Goal: Check status: Check status

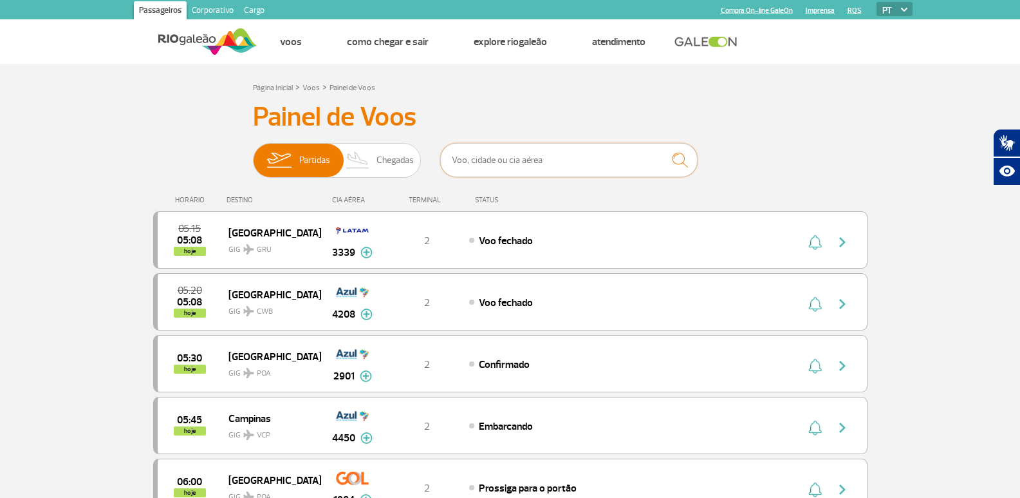
click at [479, 160] on input "text" at bounding box center [568, 160] width 257 height 34
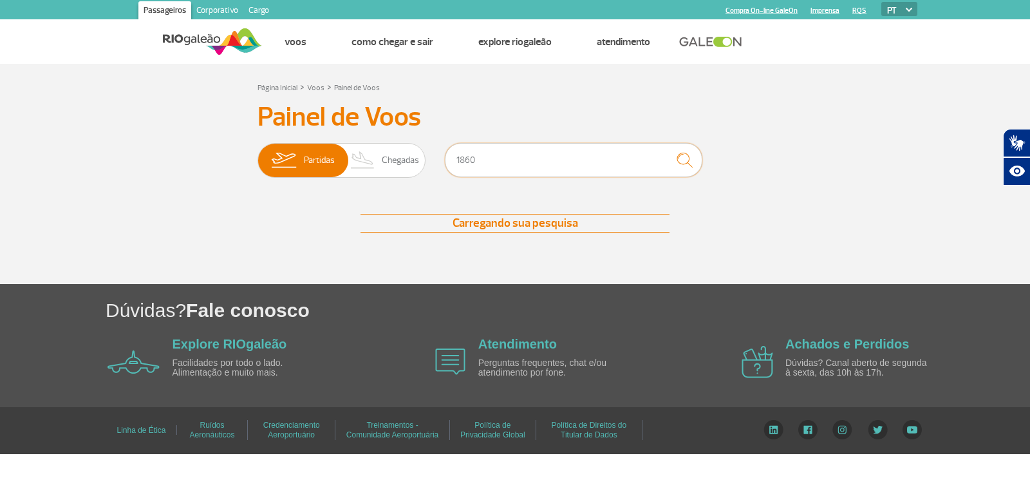
type input "1860"
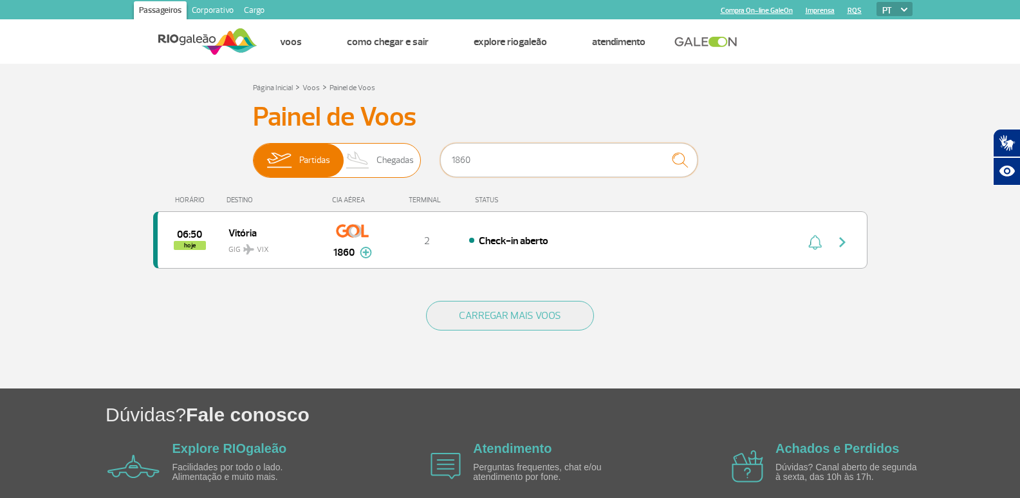
drag, startPoint x: 485, startPoint y: 163, endPoint x: 393, endPoint y: 153, distance: 92.0
click at [393, 153] on div "Partidas Chegadas 1860" at bounding box center [510, 162] width 515 height 39
click at [553, 89] on div "Página Inicial > Voos > Painel de Voos" at bounding box center [510, 86] width 515 height 15
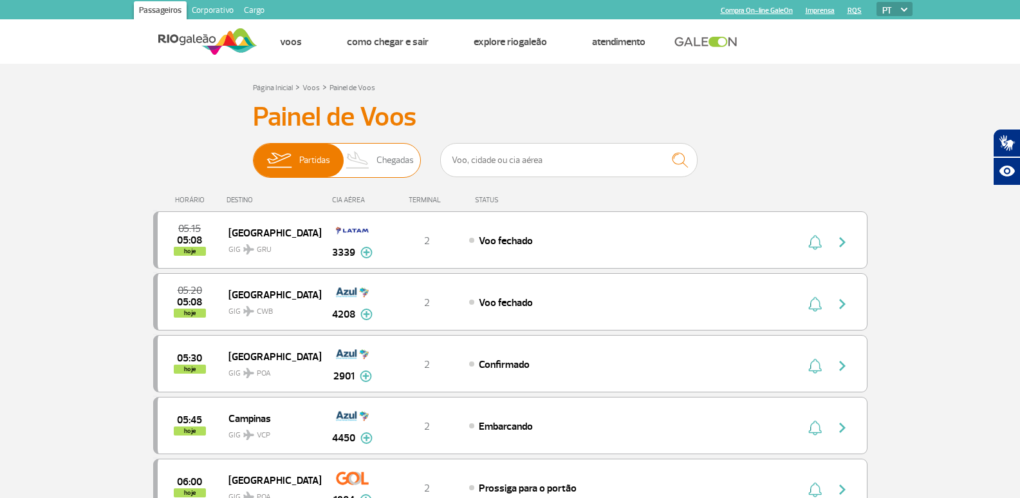
click at [391, 162] on span "Chegadas" at bounding box center [395, 160] width 37 height 33
click at [253, 154] on input "Partidas Chegadas" at bounding box center [253, 154] width 0 height 0
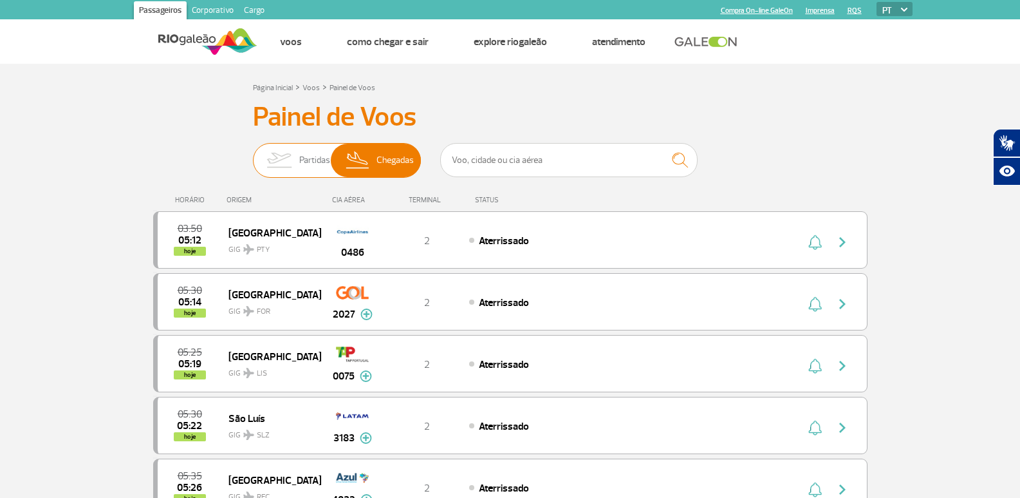
click at [280, 163] on img at bounding box center [279, 160] width 41 height 33
click at [253, 154] on input "Partidas Chegadas" at bounding box center [253, 154] width 0 height 0
